Goal: Task Accomplishment & Management: Use online tool/utility

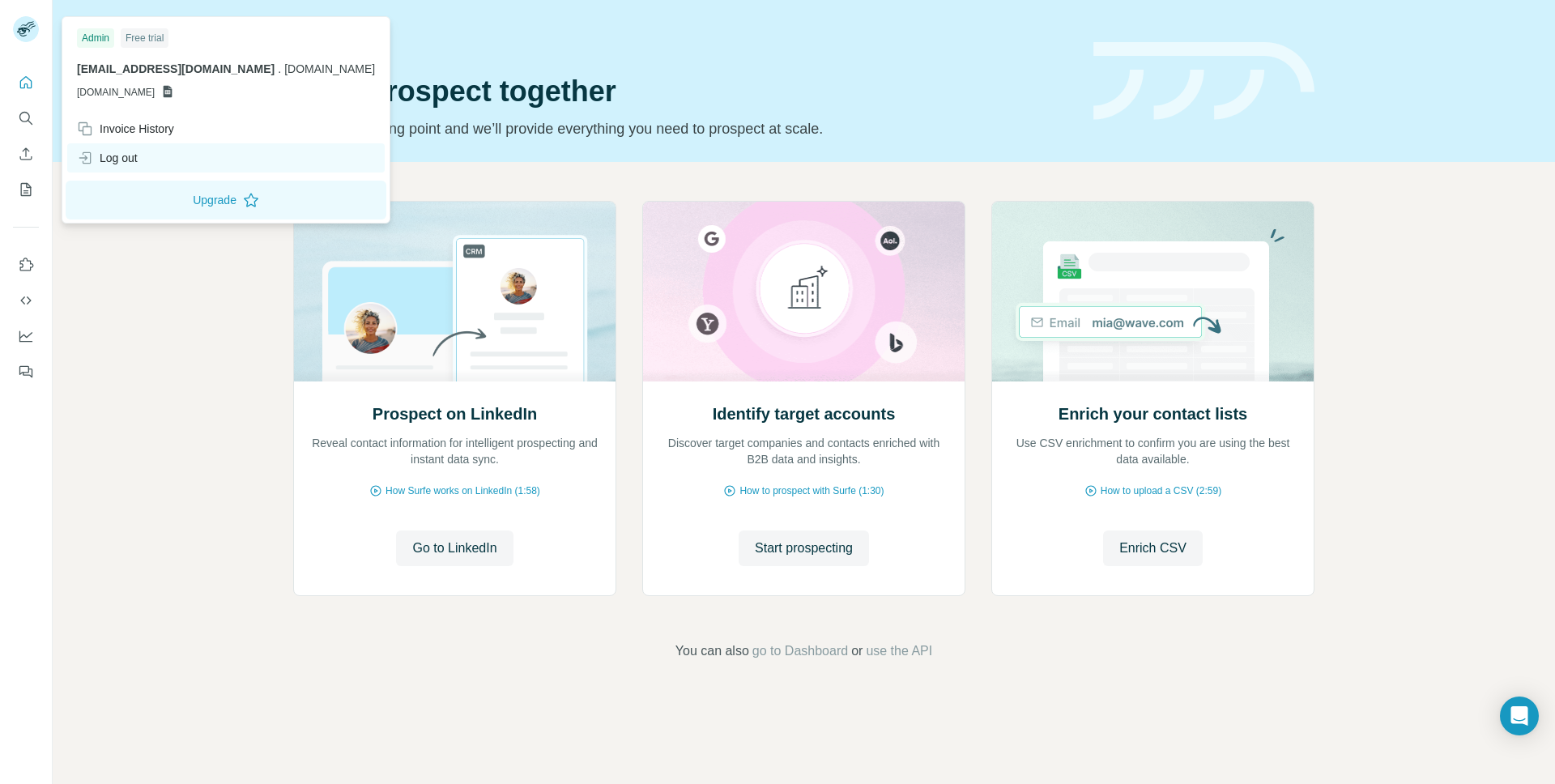
click at [128, 159] on div "Log out" at bounding box center [108, 158] width 61 height 16
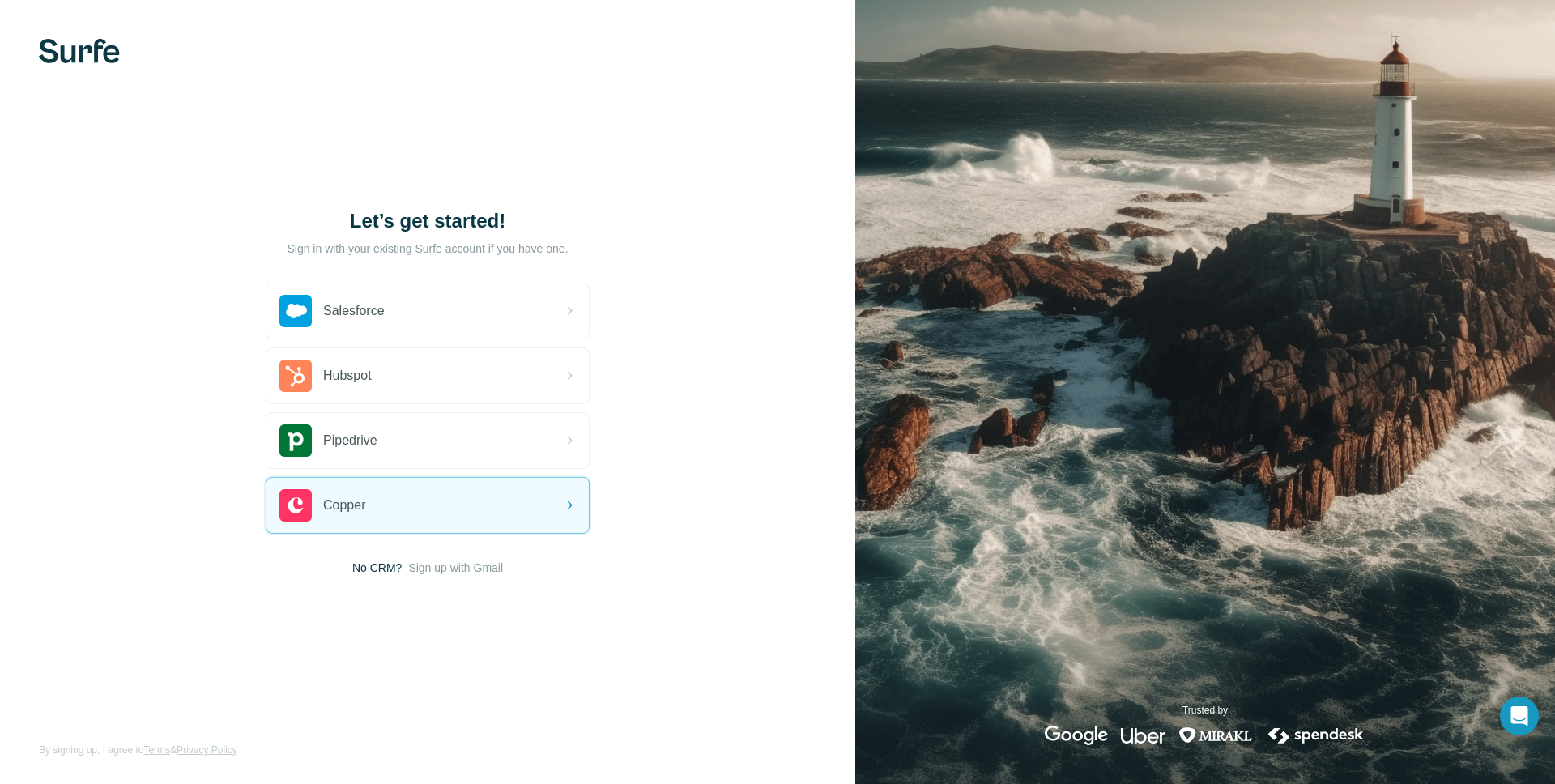
click at [104, 64] on div "Let’s get started! Sign in with your existing Surfe account if you have one. Sa…" at bounding box center [428, 392] width 856 height 784
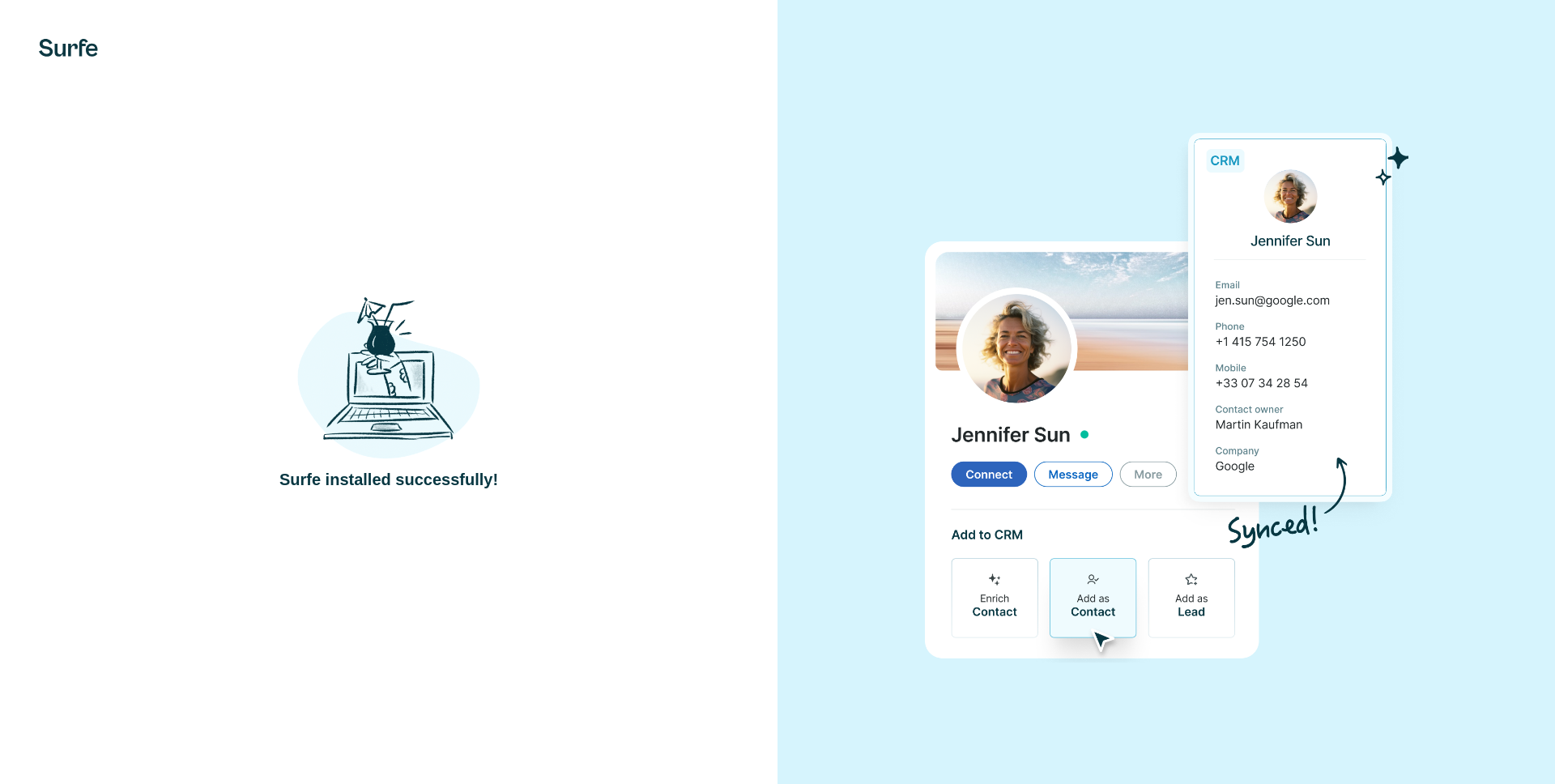
click at [37, 44] on div at bounding box center [388, 48] width 778 height 18
click at [54, 39] on img at bounding box center [68, 48] width 59 height 18
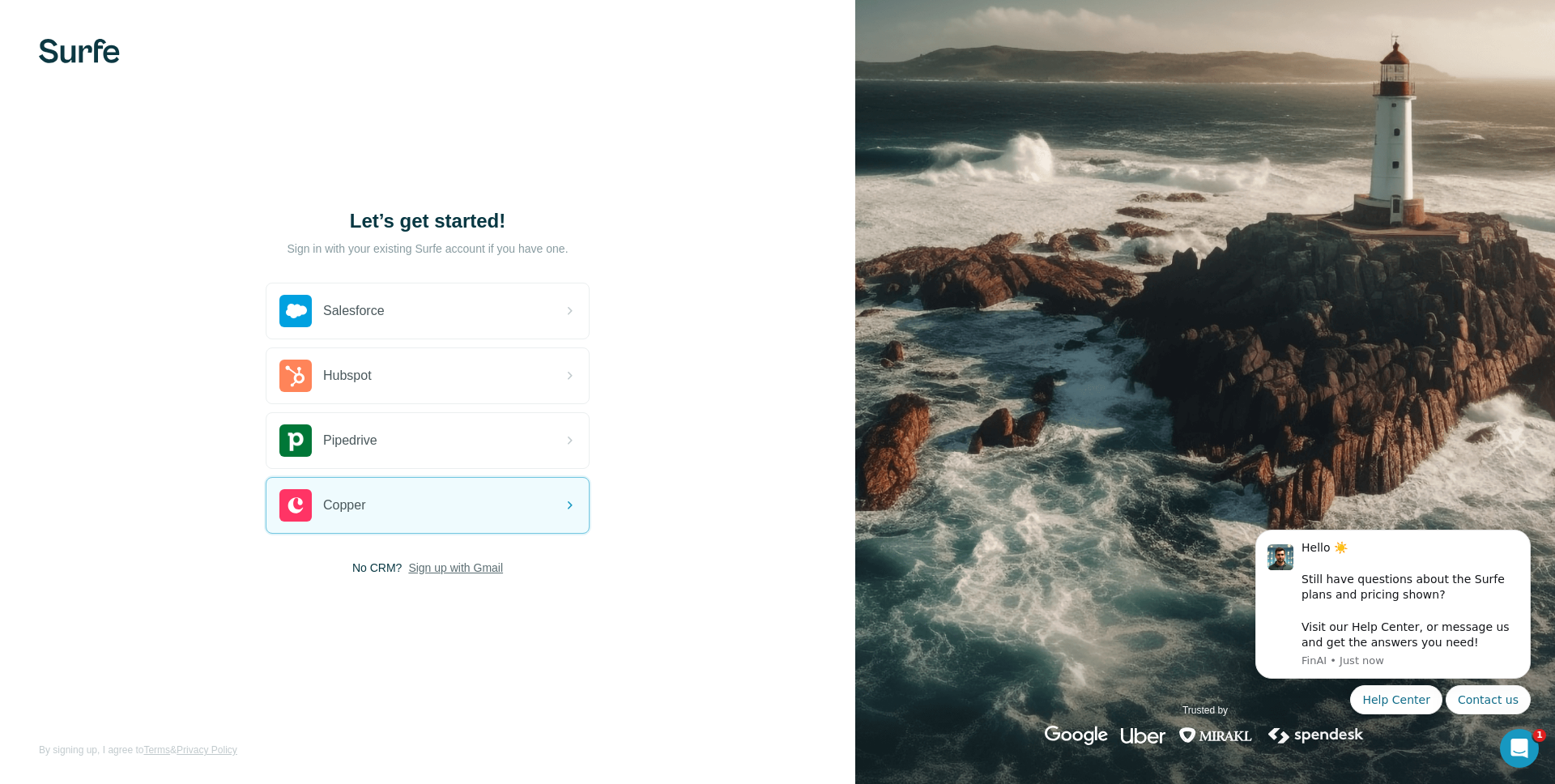
click at [448, 566] on span "Sign up with Gmail" at bounding box center [455, 568] width 95 height 16
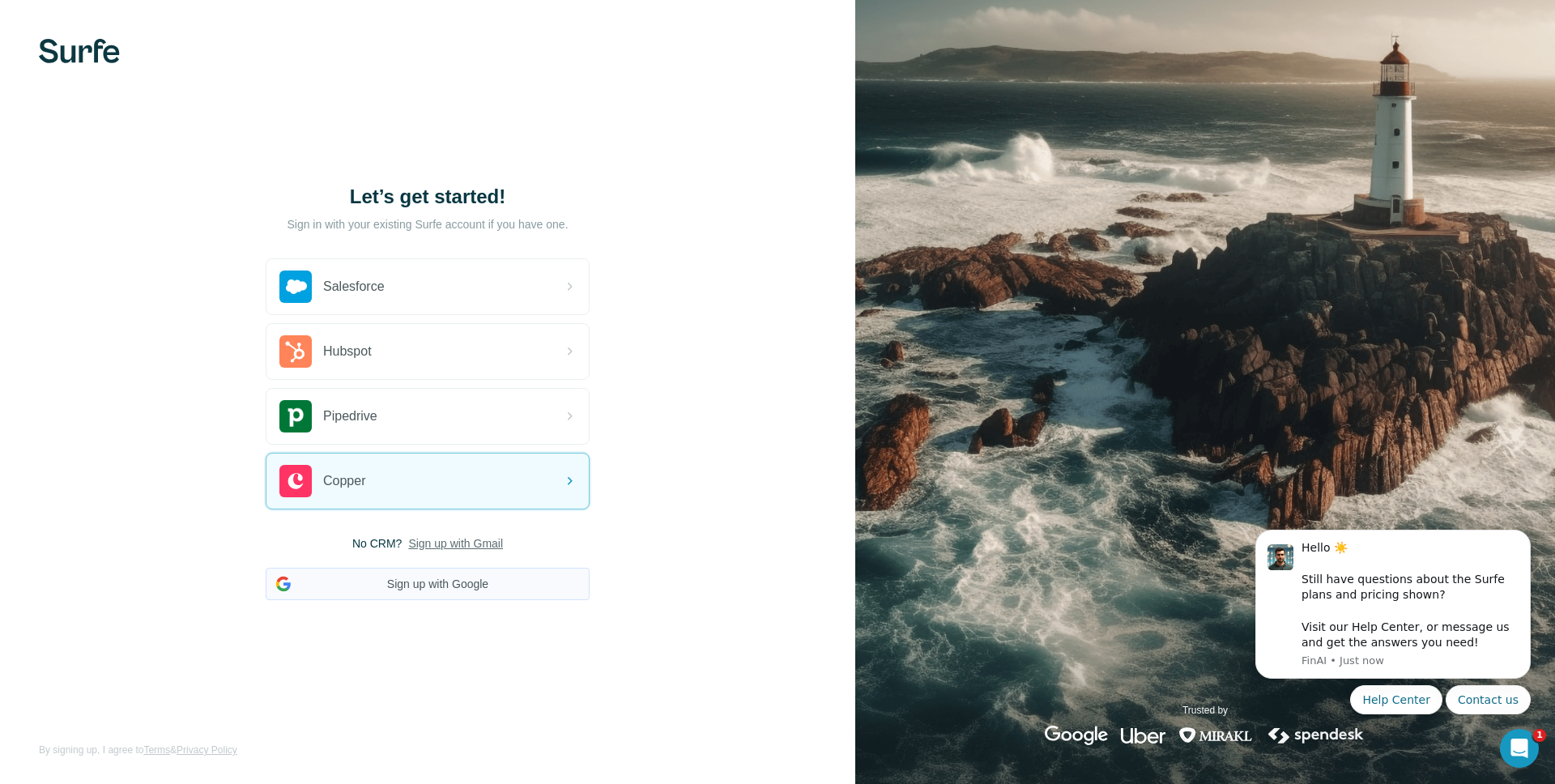
click at [501, 594] on button "Sign up with Google" at bounding box center [428, 583] width 324 height 32
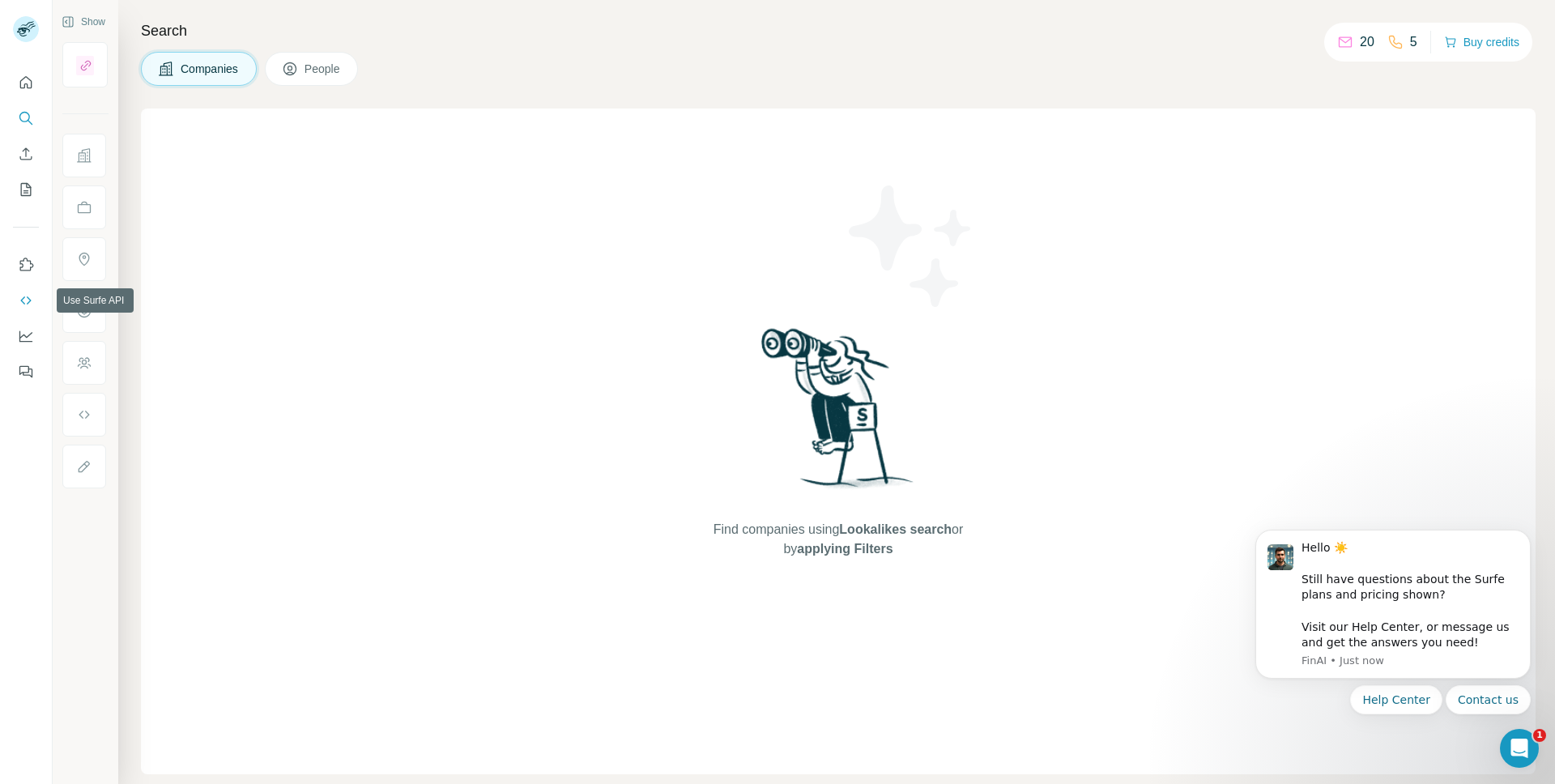
click at [27, 285] on button "Use Surfe API" at bounding box center [26, 299] width 26 height 29
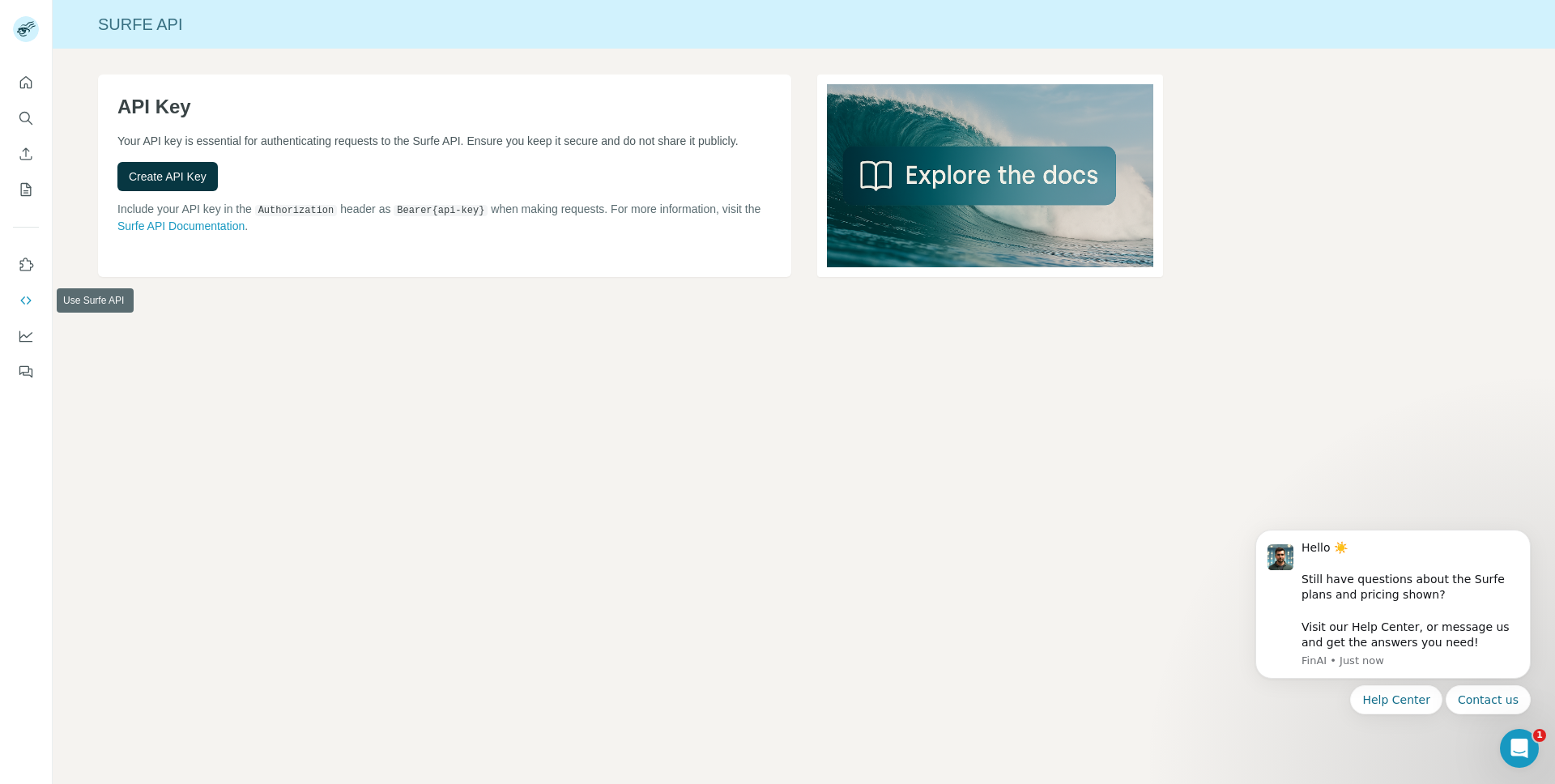
click at [27, 272] on icon "Use Surfe on LinkedIn" at bounding box center [26, 265] width 16 height 16
click at [22, 79] on icon "Quick start" at bounding box center [26, 82] width 12 height 12
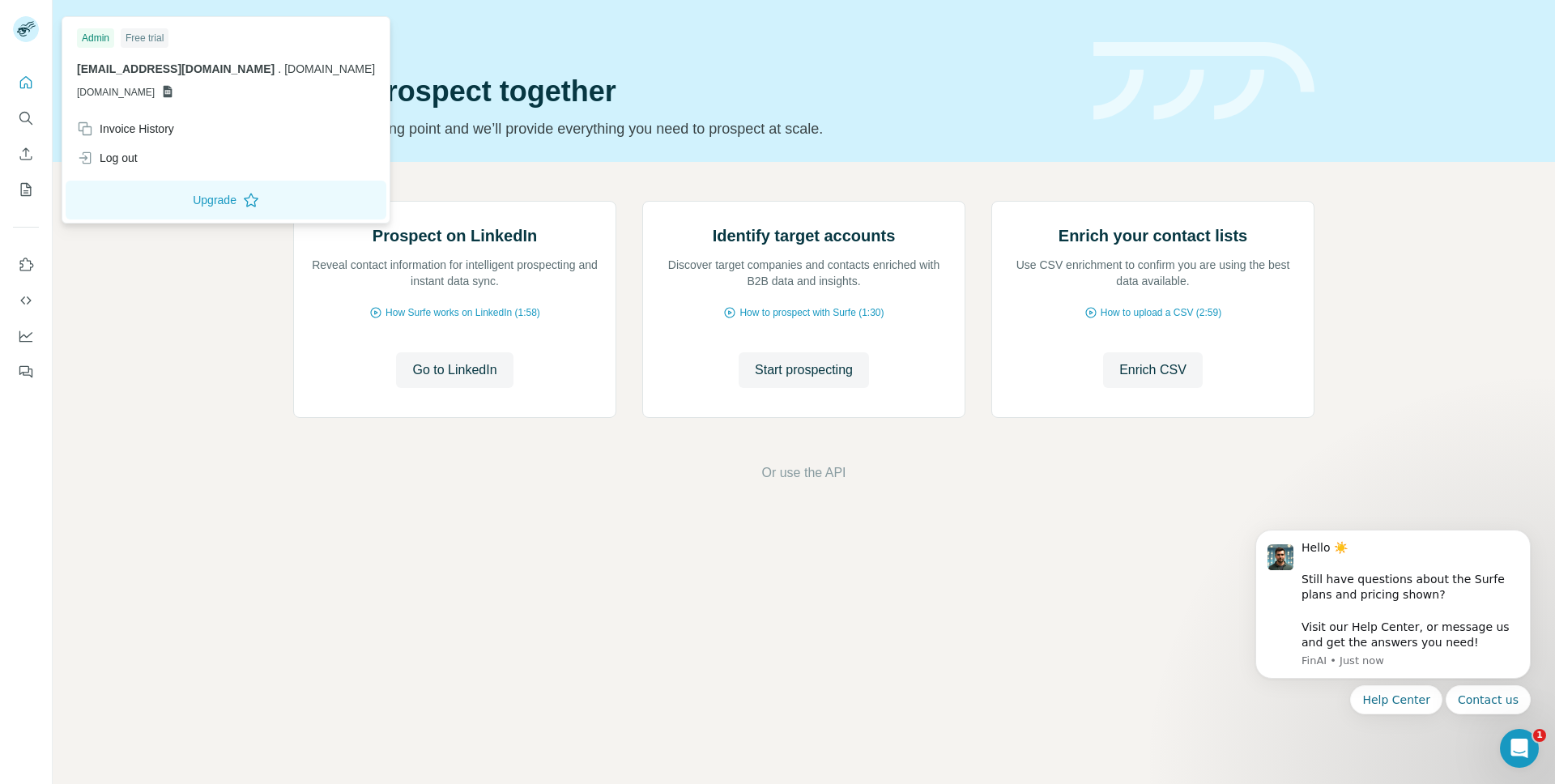
click at [25, 41] on rect at bounding box center [26, 30] width 26 height 26
drag, startPoint x: 159, startPoint y: 30, endPoint x: 174, endPoint y: 30, distance: 15.0
click at [174, 30] on div "Admin Free trial" at bounding box center [226, 38] width 298 height 20
click at [181, 35] on div "Admin Free trial" at bounding box center [226, 38] width 298 height 20
drag, startPoint x: 181, startPoint y: 35, endPoint x: 127, endPoint y: 38, distance: 54.1
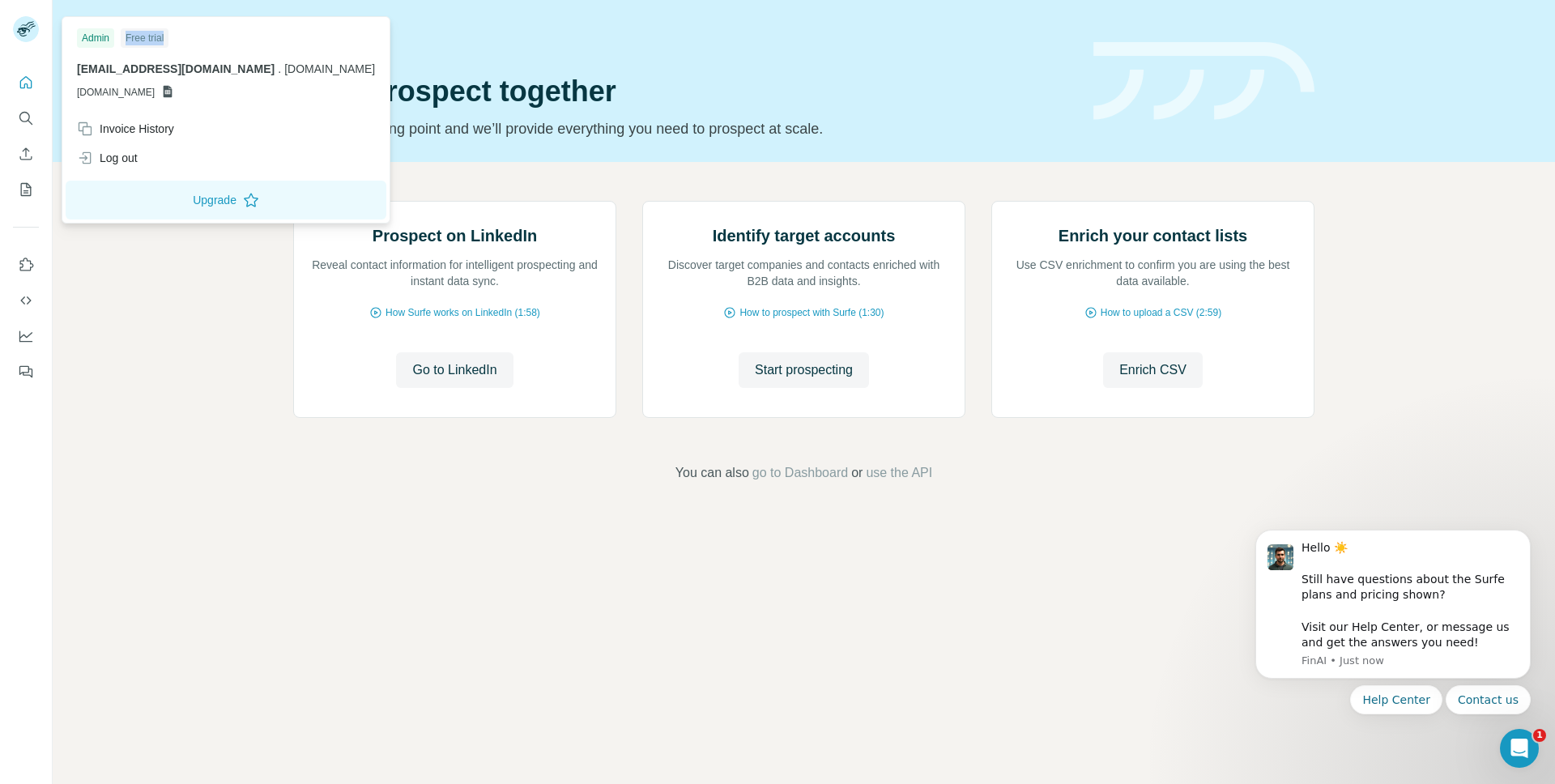
click at [127, 38] on div "Admin Free trial" at bounding box center [226, 38] width 298 height 20
click at [831, 483] on span "go to Dashboard" at bounding box center [800, 473] width 95 height 20
